Goal: Information Seeking & Learning: Learn about a topic

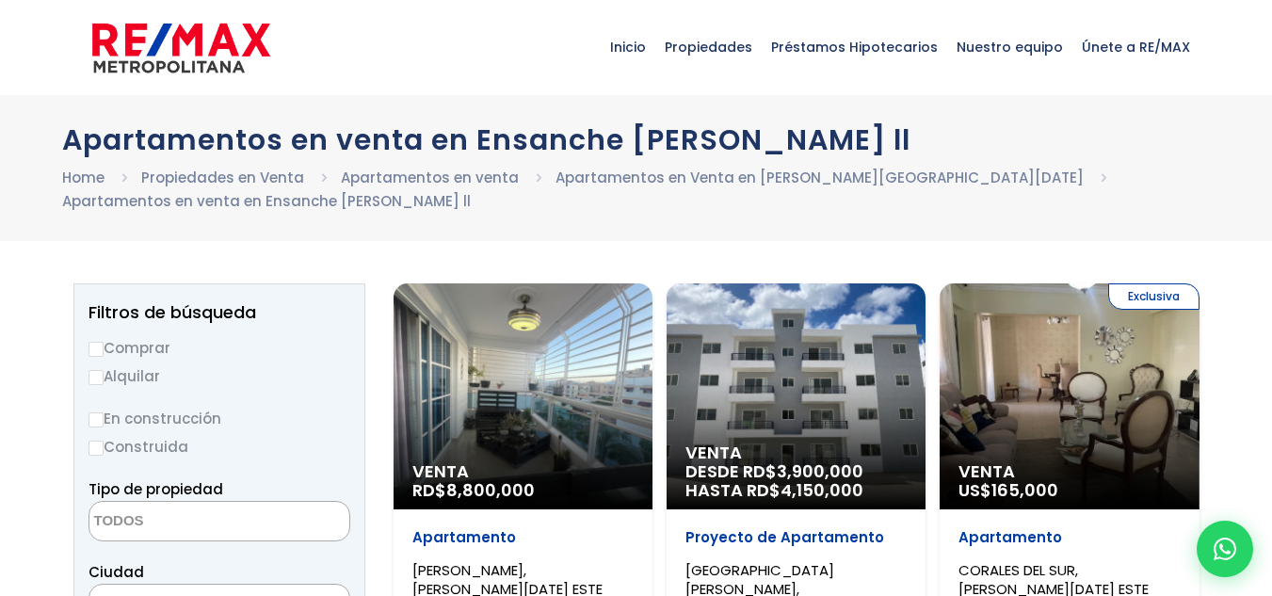
select select
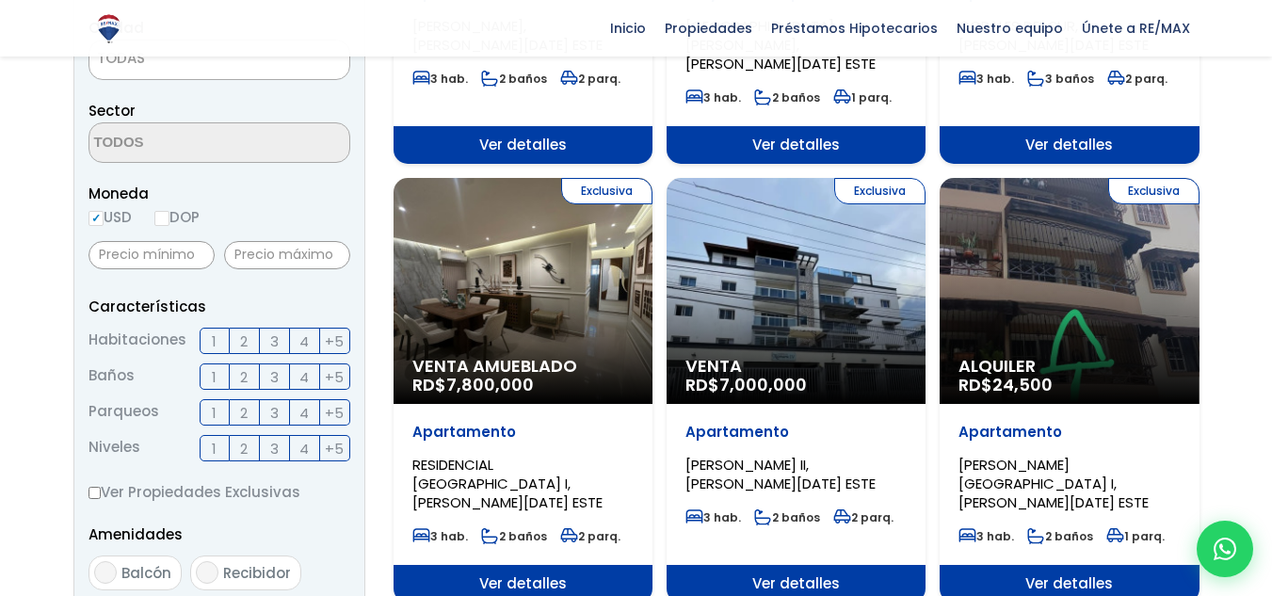
scroll to position [544, 0]
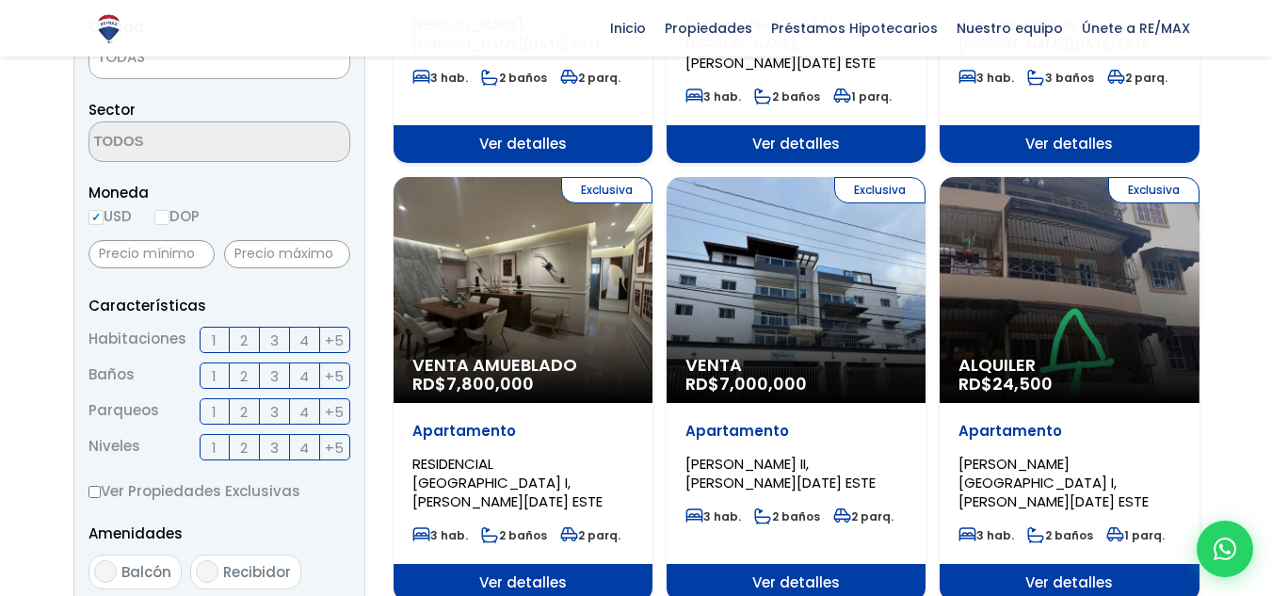
click at [168, 220] on input "DOP" at bounding box center [161, 217] width 15 height 15
radio input "true"
click at [260, 259] on input "text" at bounding box center [287, 254] width 126 height 28
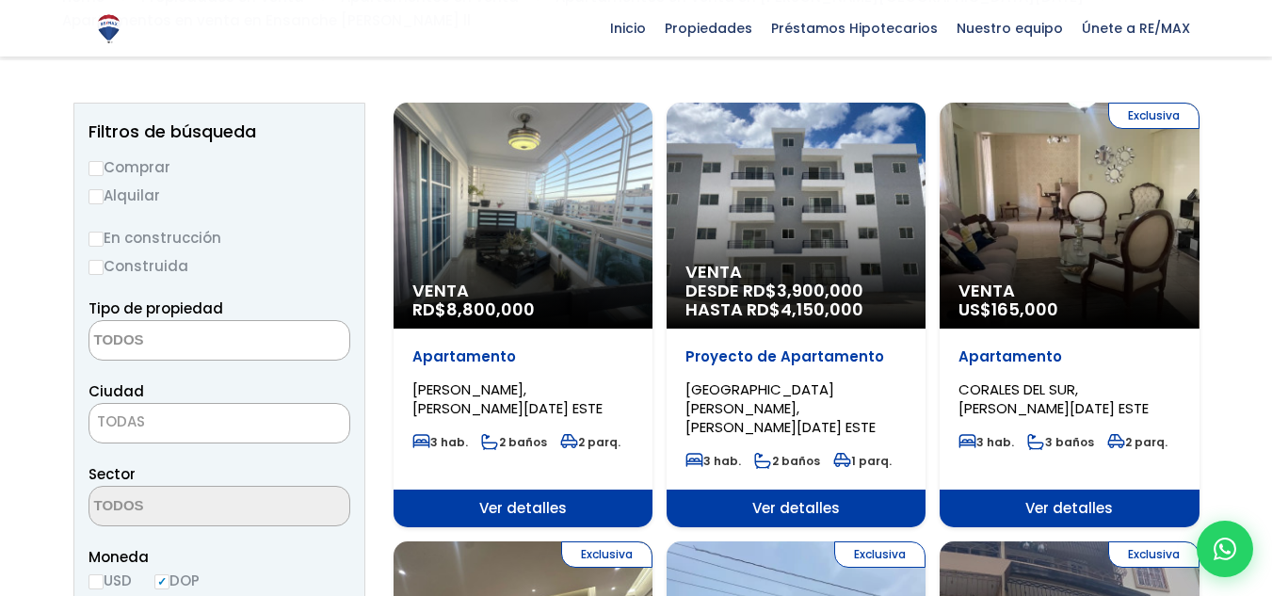
scroll to position [179, 0]
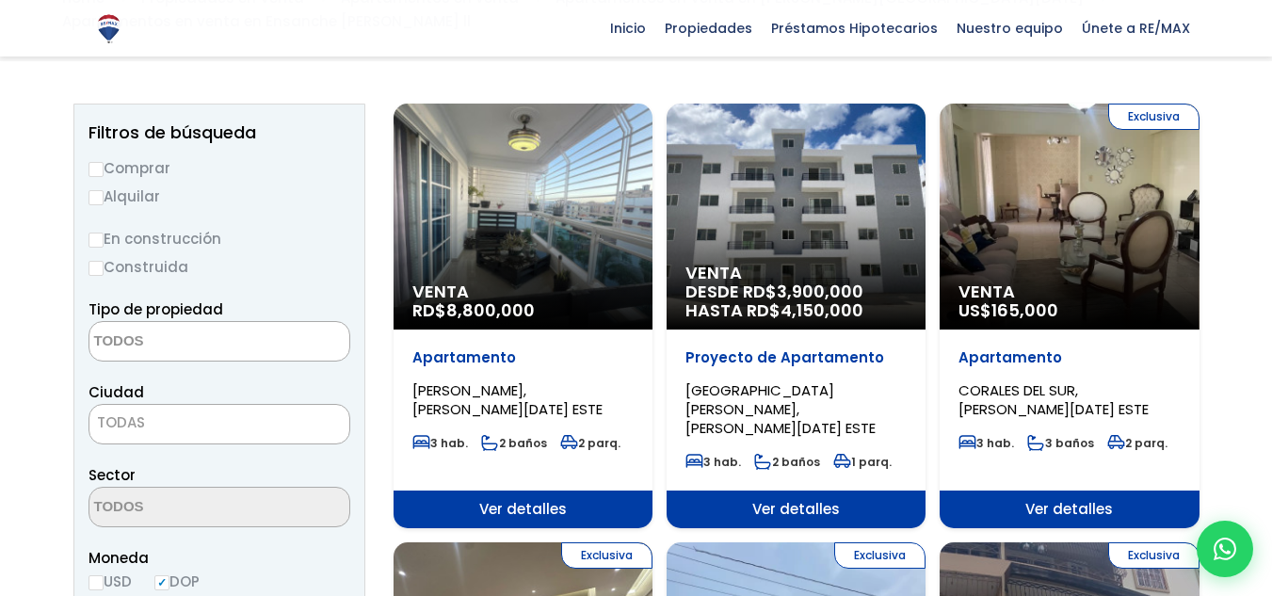
type input "5,000,000"
click at [233, 434] on span "TODAS" at bounding box center [219, 422] width 260 height 26
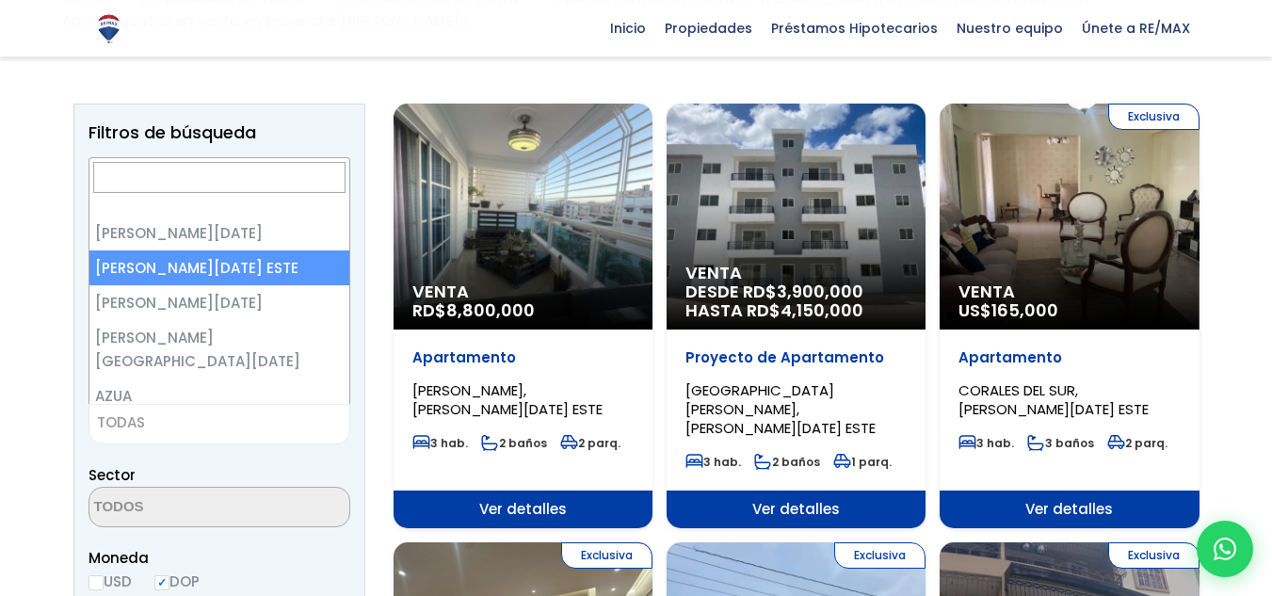
select select "148"
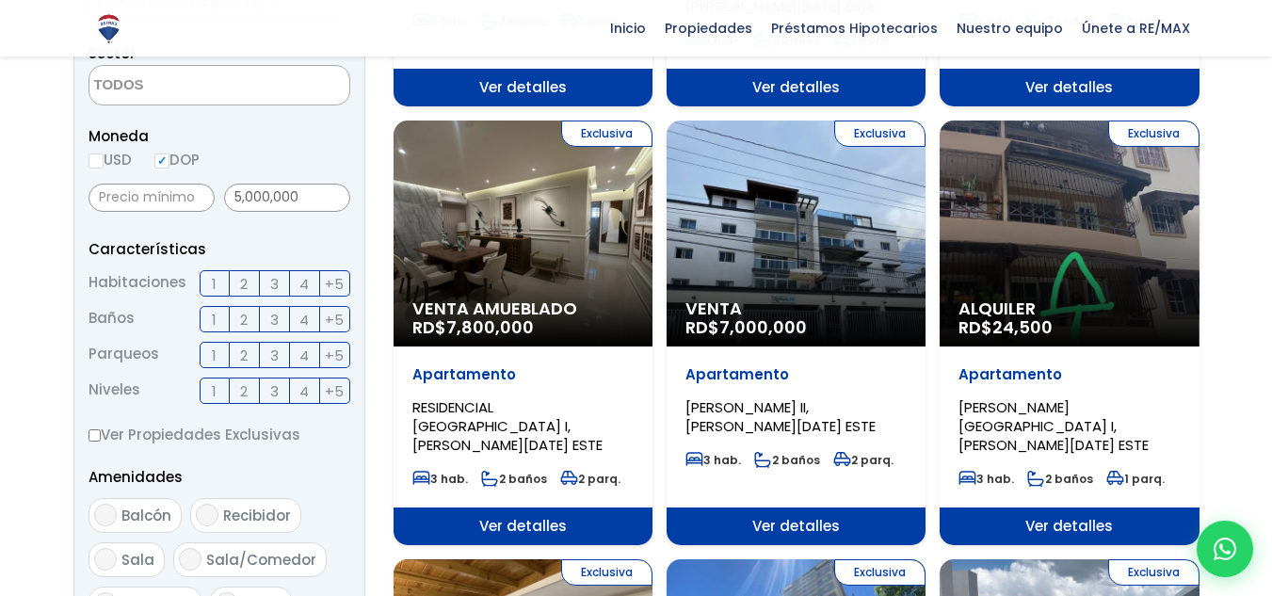
scroll to position [605, 0]
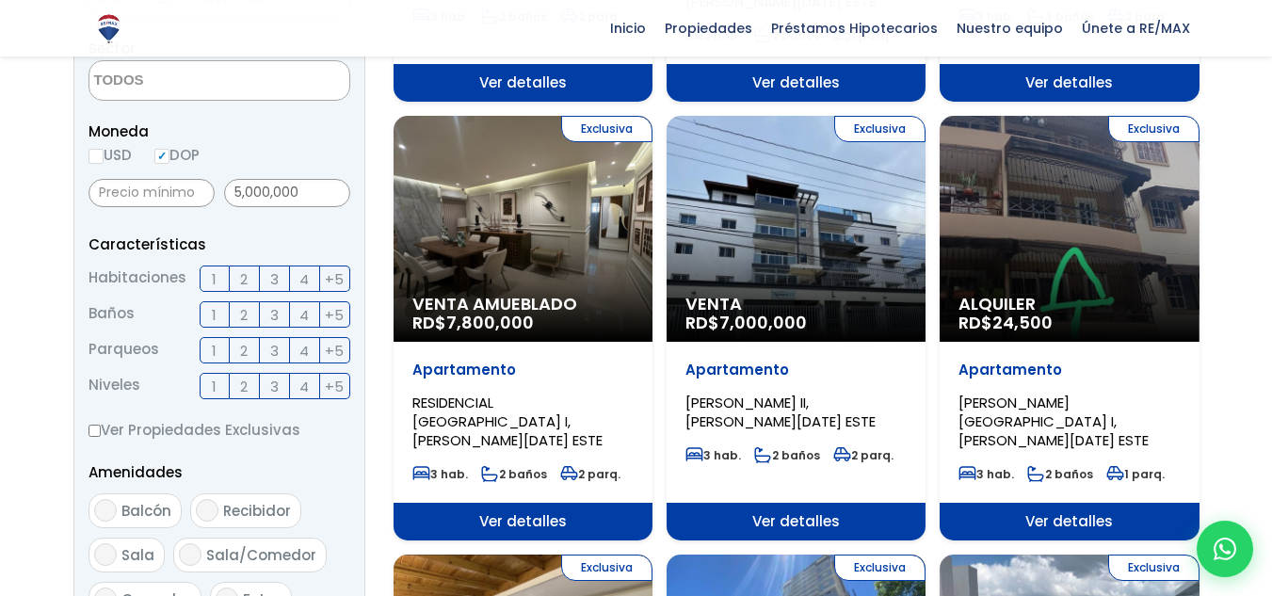
click at [244, 349] on span "2" at bounding box center [244, 351] width 8 height 24
click at [0, 0] on input "2" at bounding box center [0, 0] width 0 height 0
click at [270, 275] on span "3" at bounding box center [274, 279] width 8 height 24
click at [0, 0] on input "3" at bounding box center [0, 0] width 0 height 0
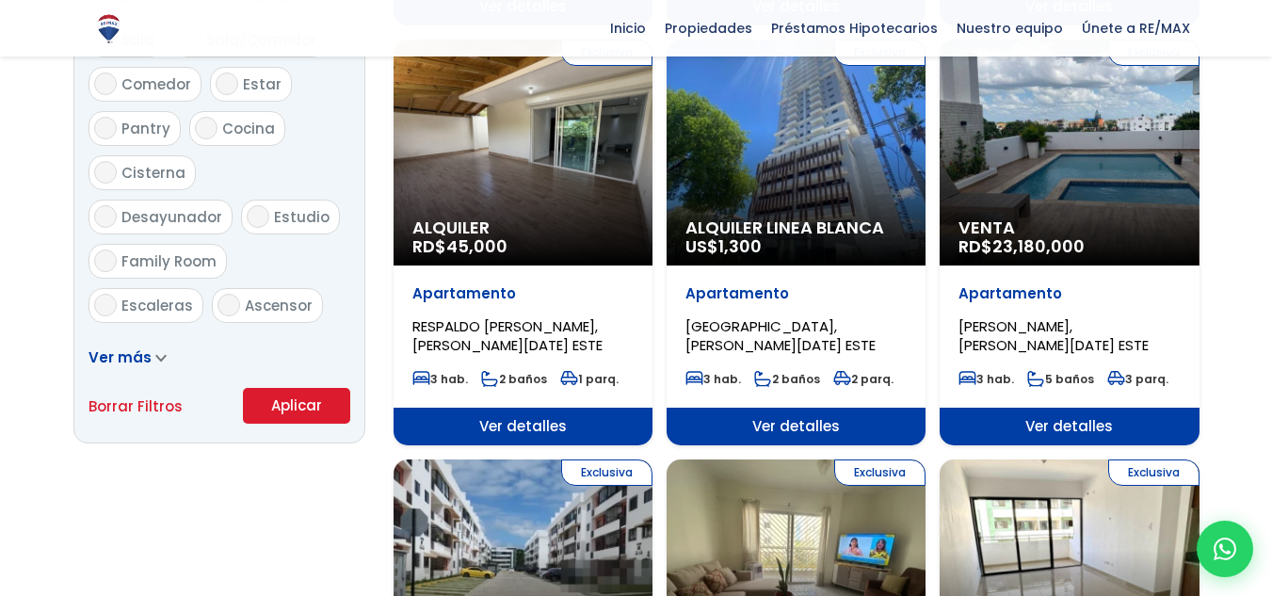
scroll to position [1121, 0]
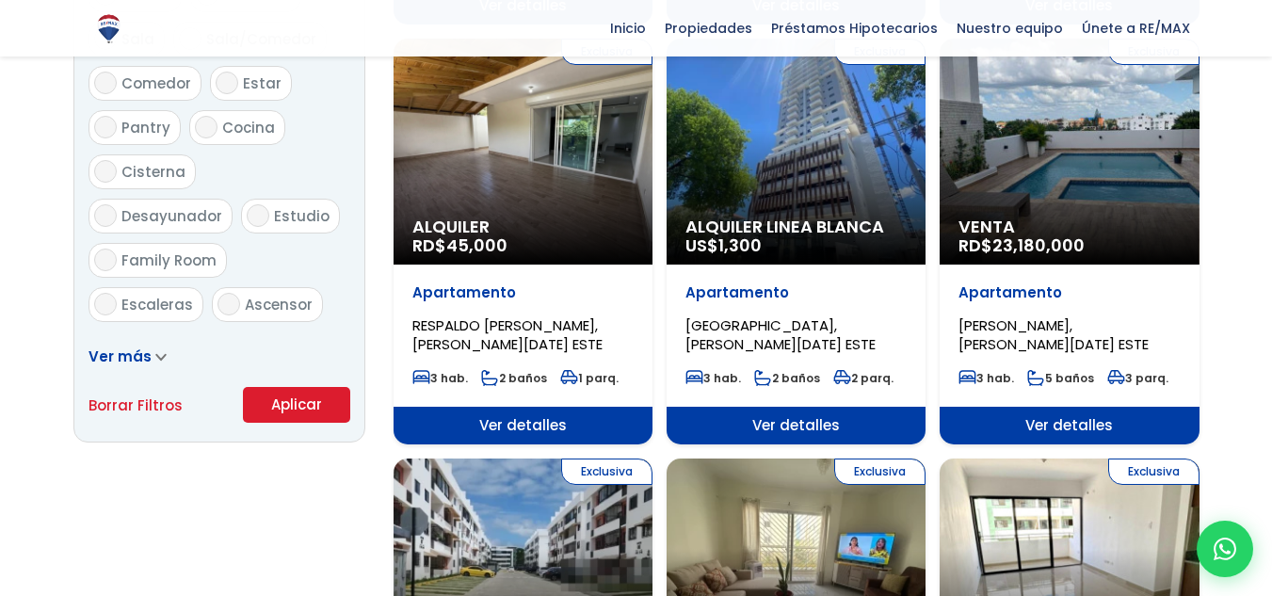
click at [314, 399] on button "Aplicar" at bounding box center [296, 405] width 107 height 36
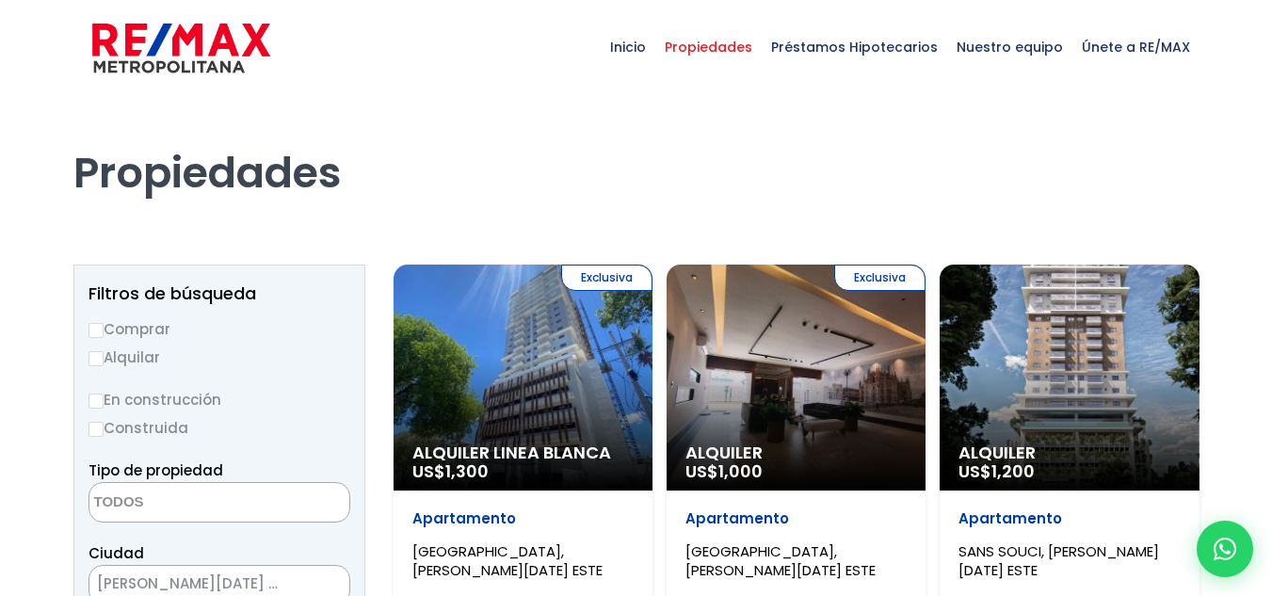
select select
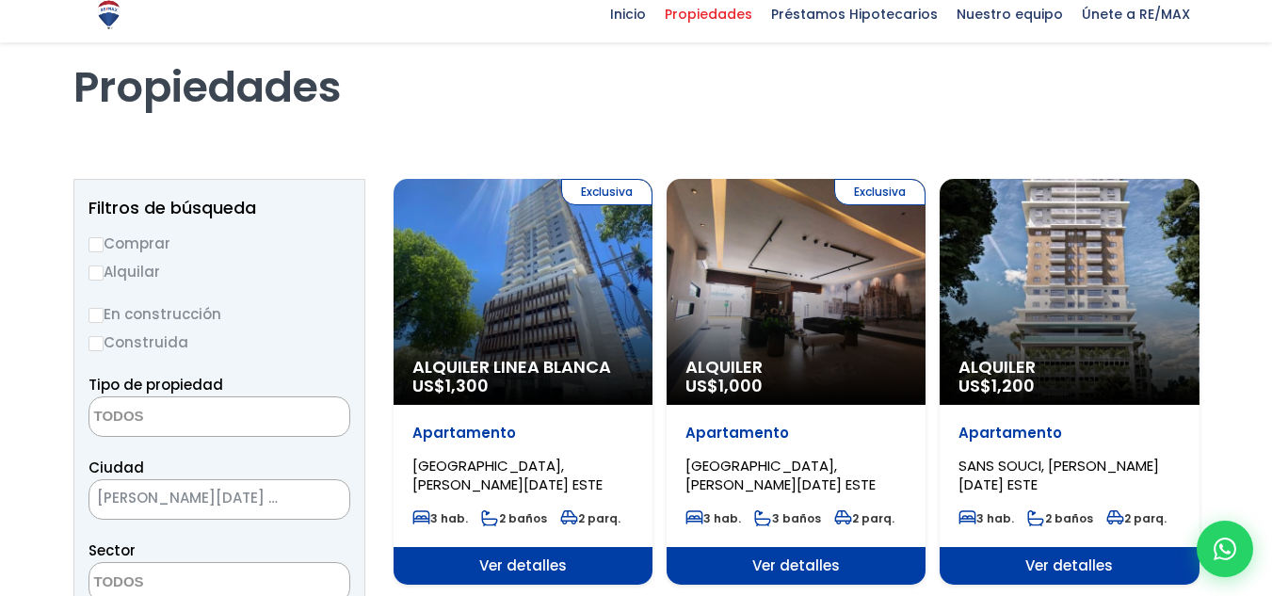
scroll to position [89, 0]
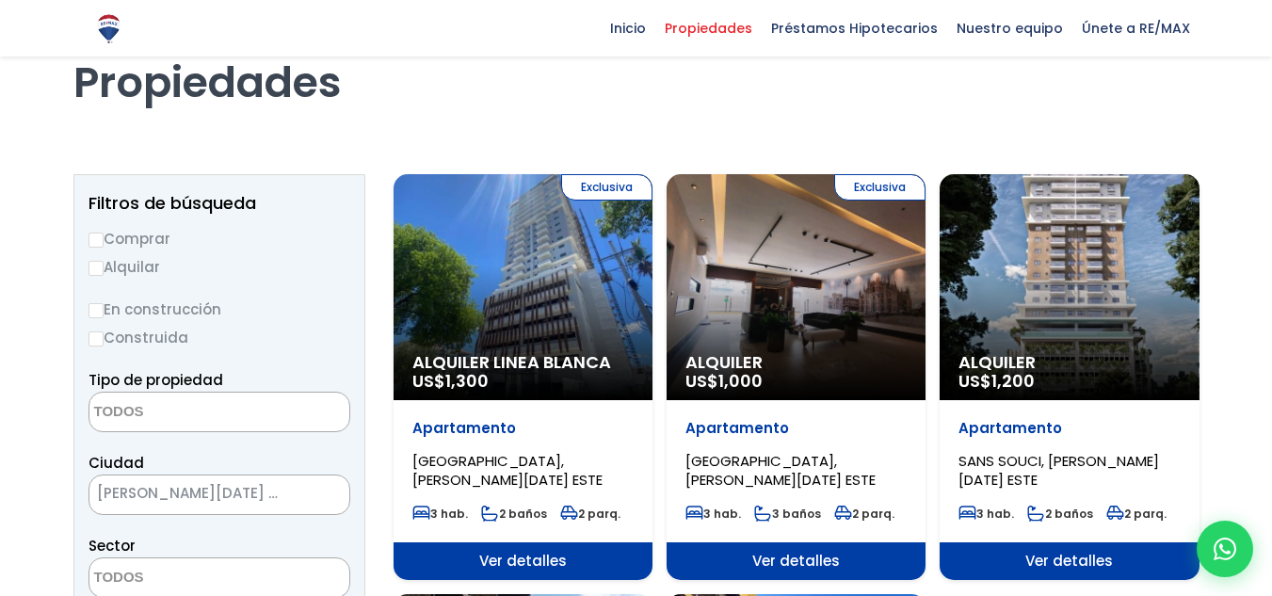
click at [97, 236] on input "Comprar" at bounding box center [95, 240] width 15 height 15
radio input "true"
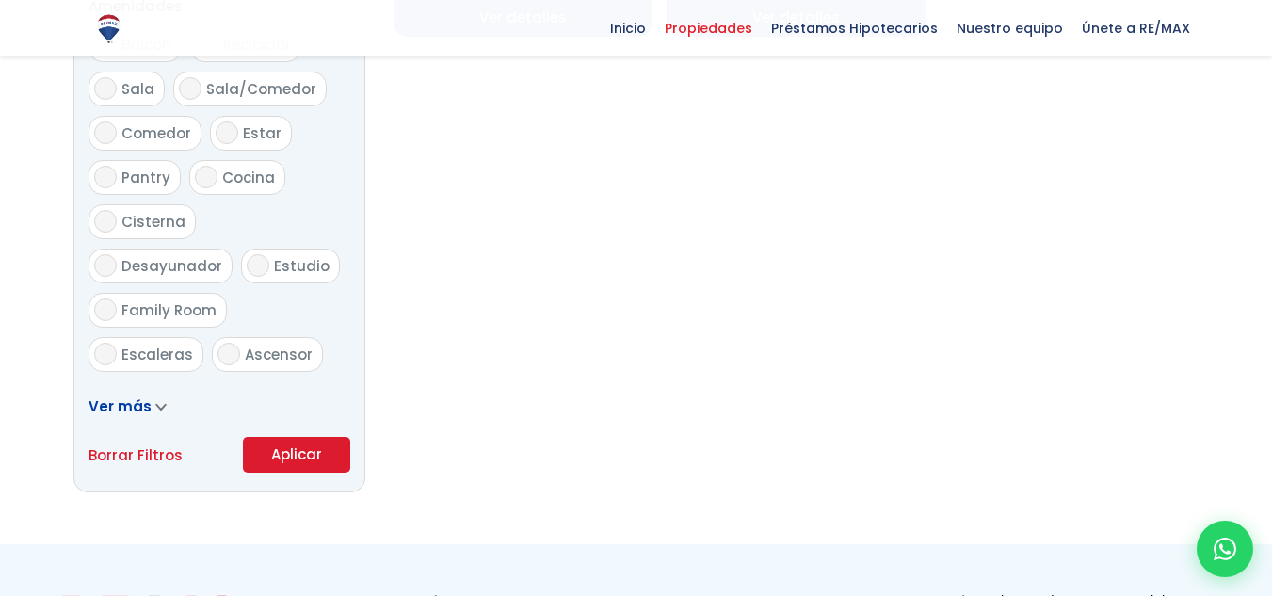
scroll to position [1054, 0]
click at [297, 452] on button "Aplicar" at bounding box center [296, 453] width 107 height 36
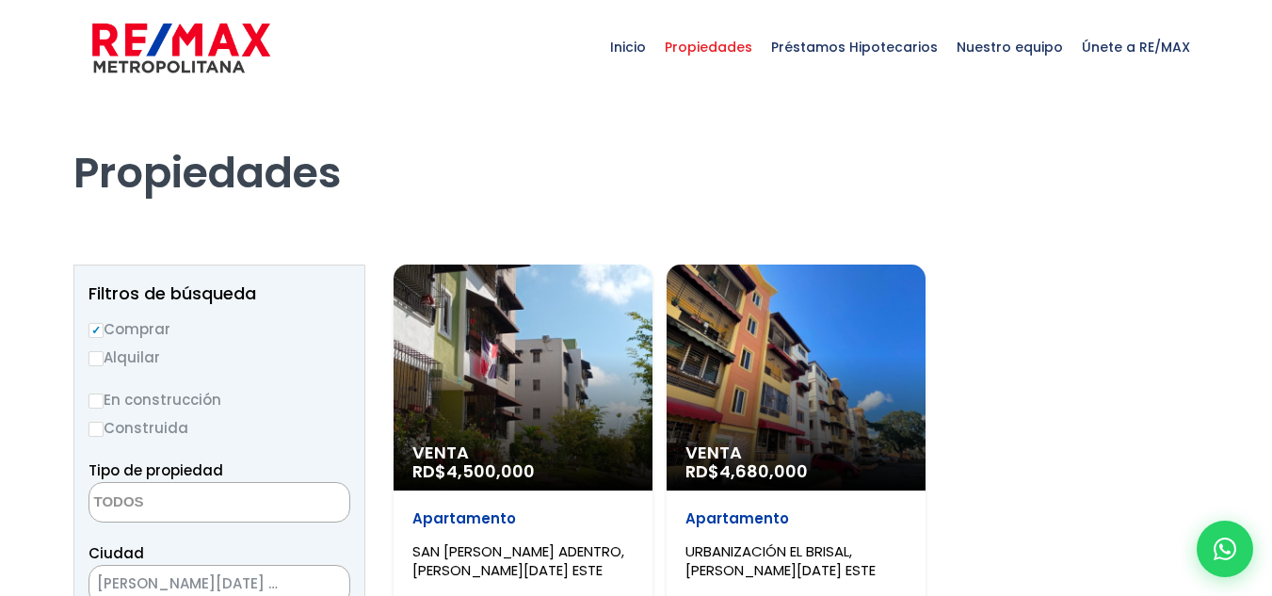
select select
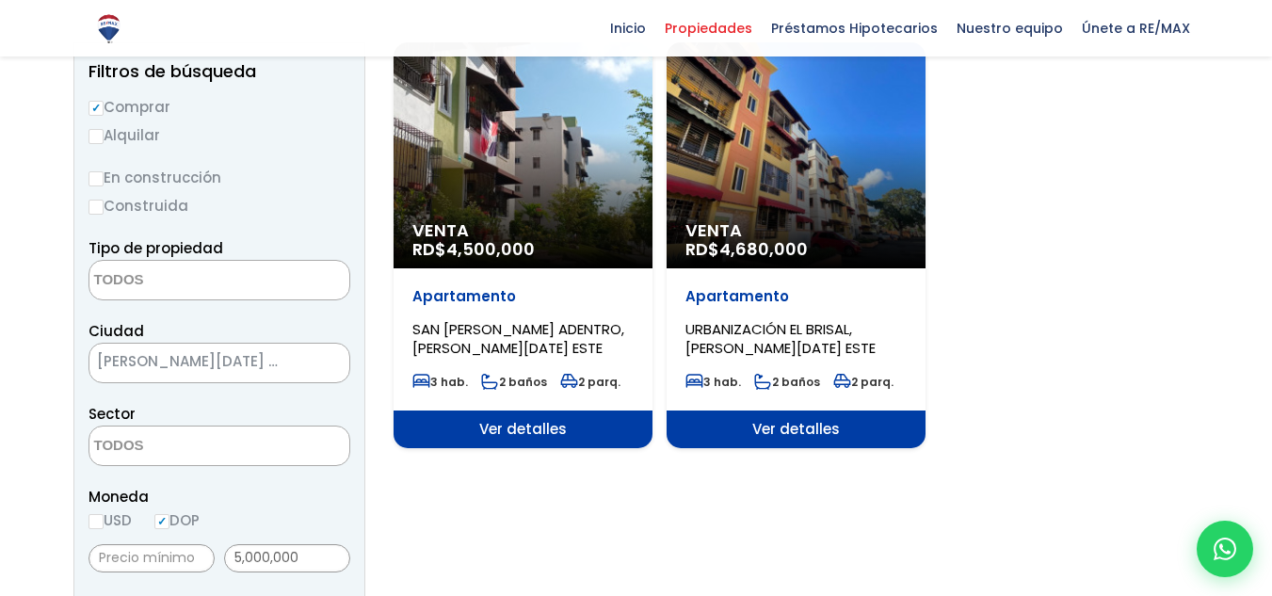
scroll to position [150, 0]
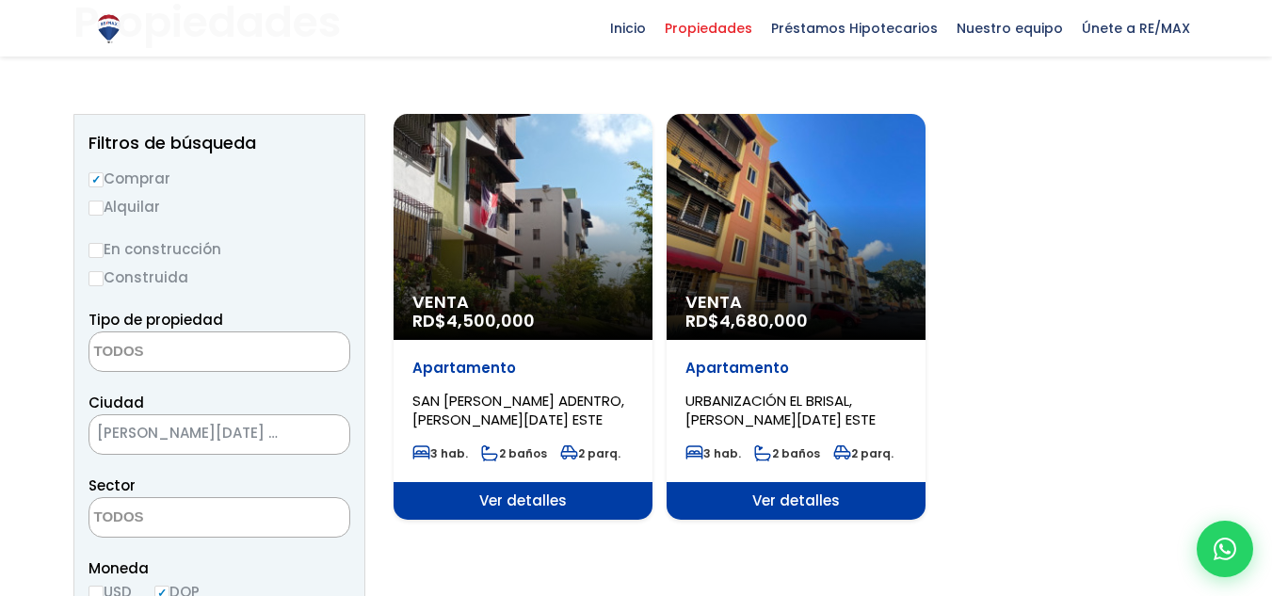
click at [99, 252] on input "En construcción" at bounding box center [95, 250] width 15 height 15
radio input "true"
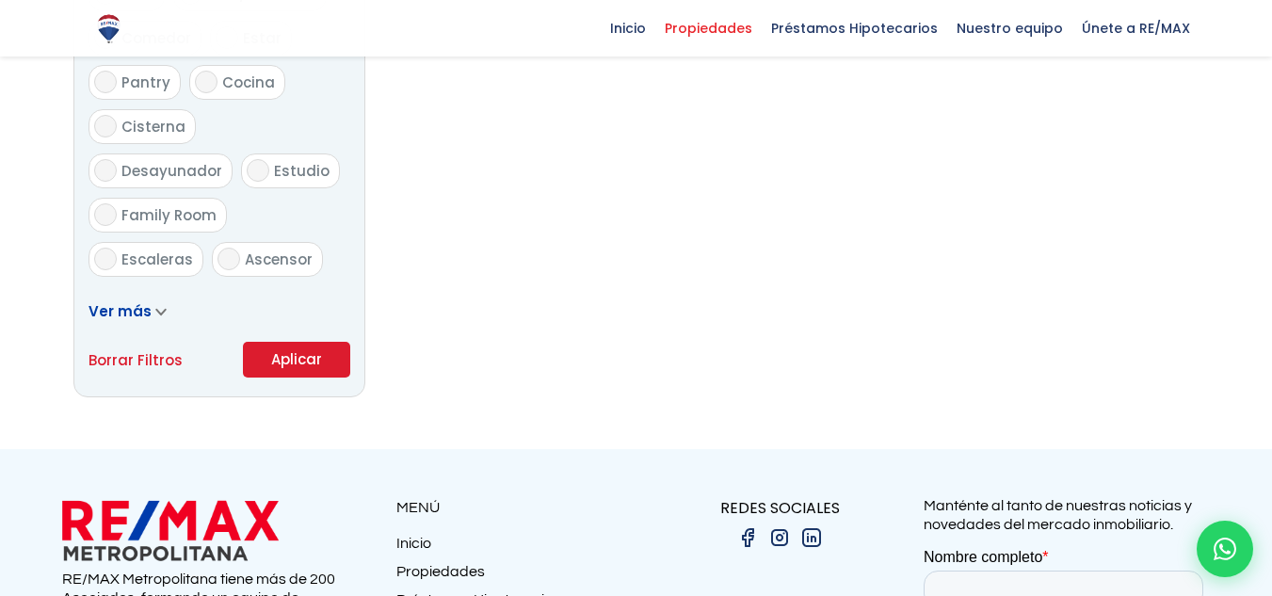
scroll to position [1152, 0]
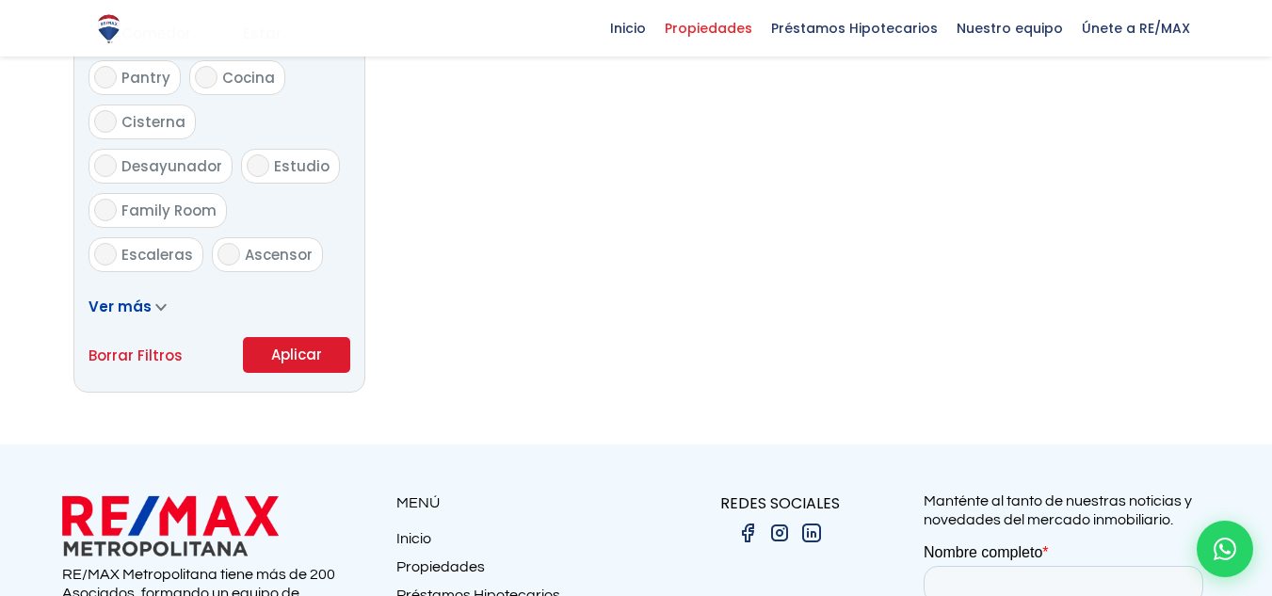
click at [323, 364] on button "Aplicar" at bounding box center [296, 355] width 107 height 36
